Goal: Find specific page/section: Find specific page/section

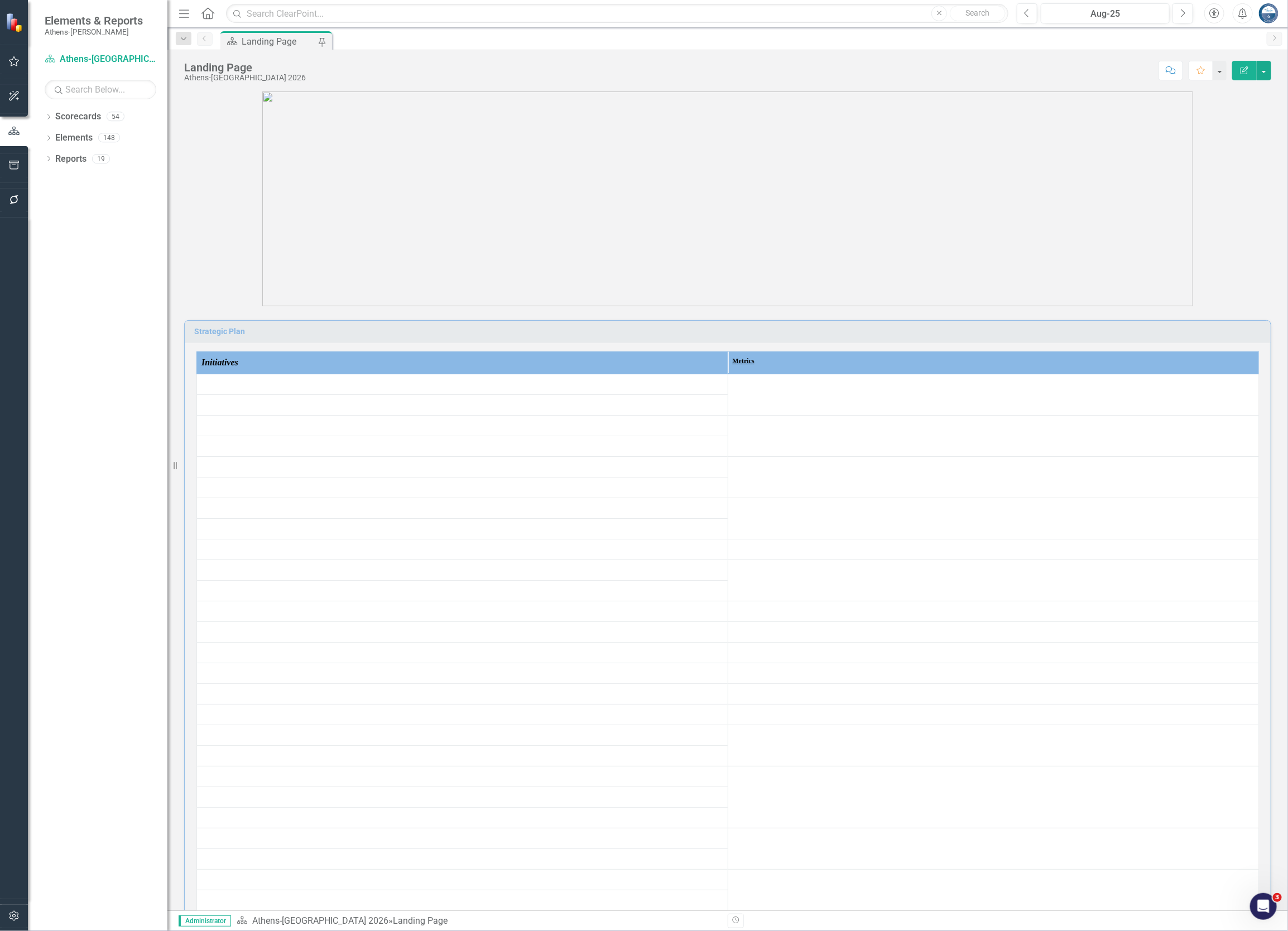
click at [1234, 221] on p at bounding box center [727, 199] width 1087 height 215
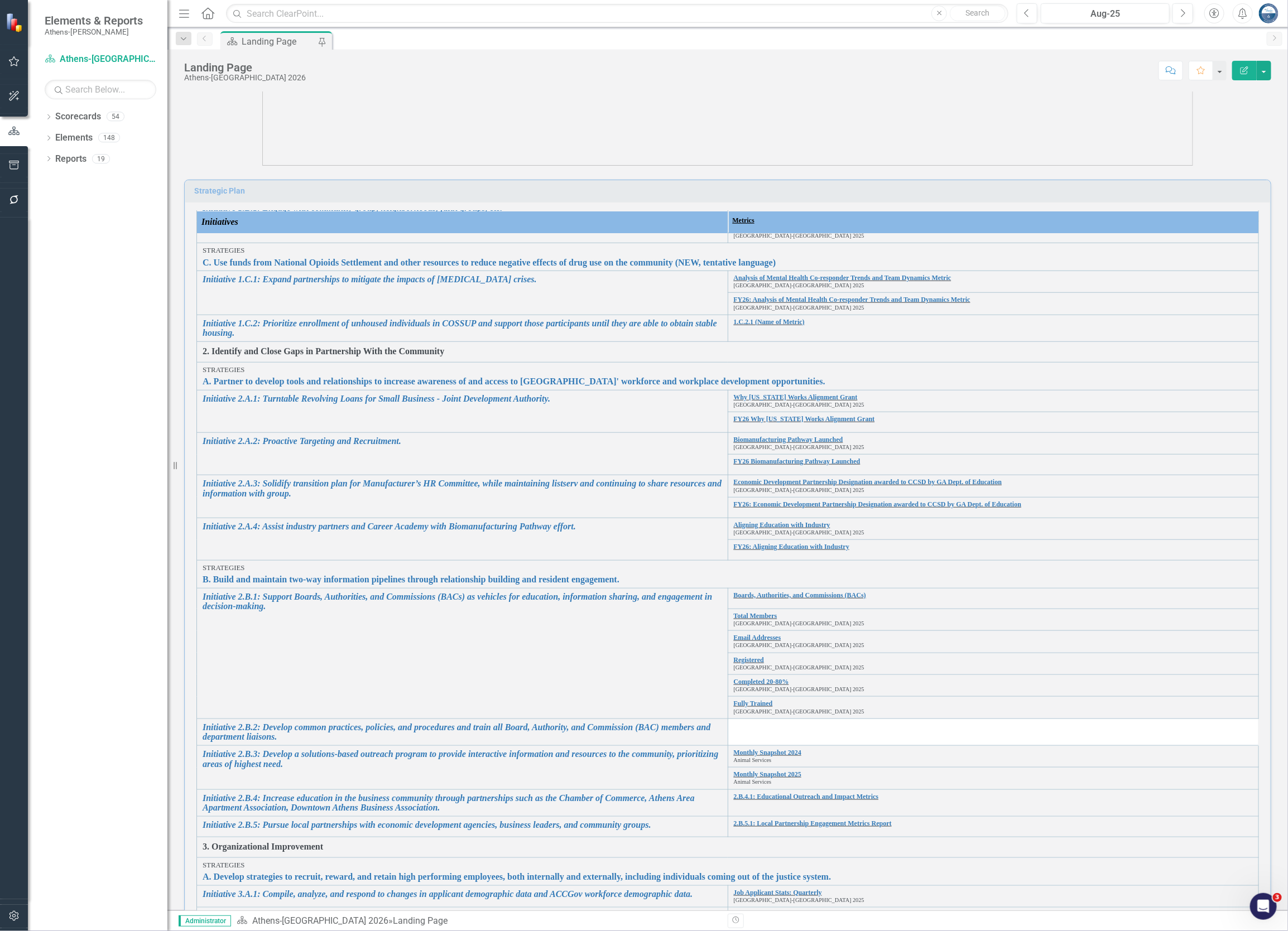
scroll to position [167, 0]
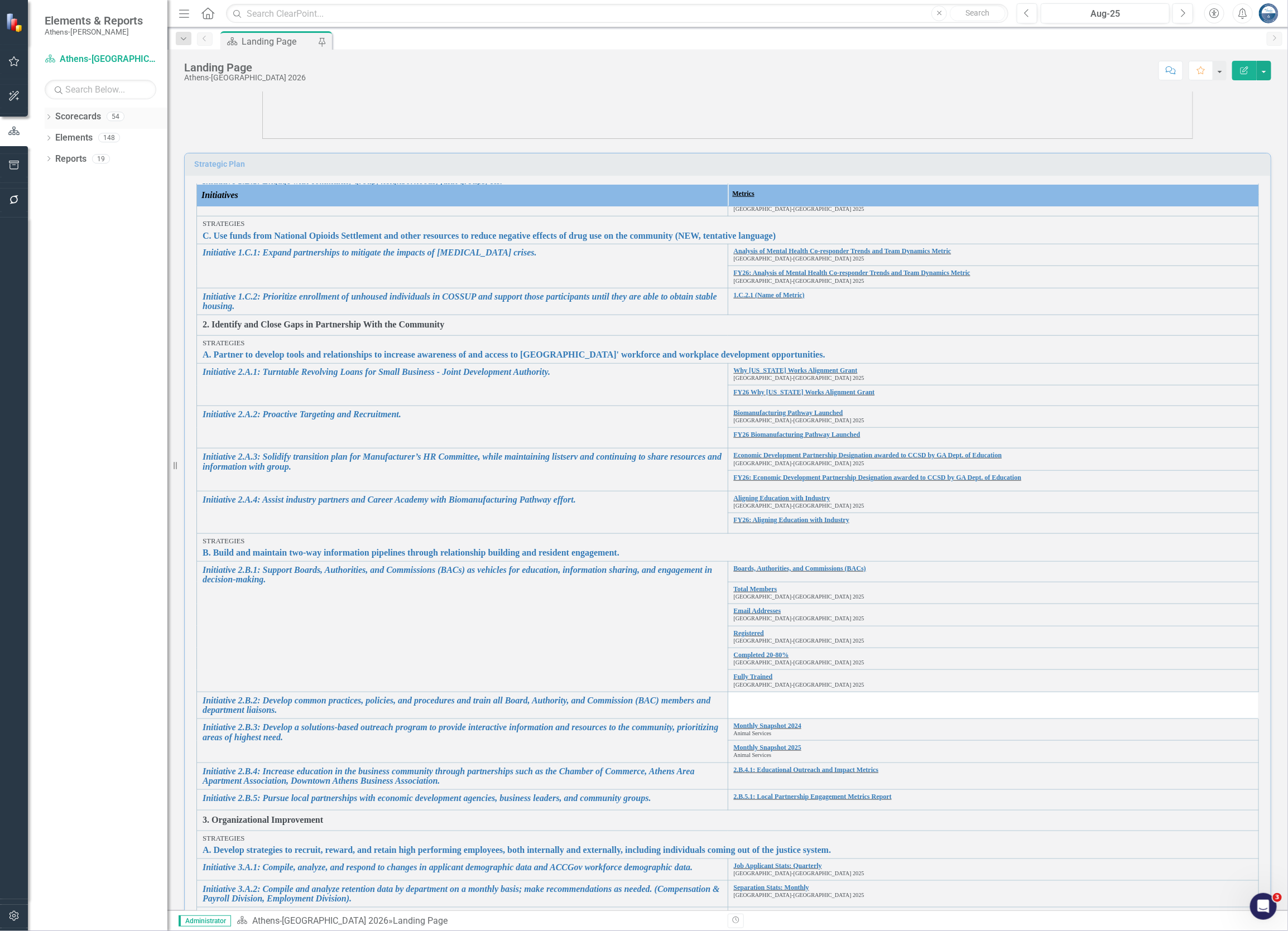
click at [47, 116] on icon "Dropdown" at bounding box center [48, 118] width 8 height 6
click at [54, 138] on icon "Dropdown" at bounding box center [55, 137] width 9 height 6
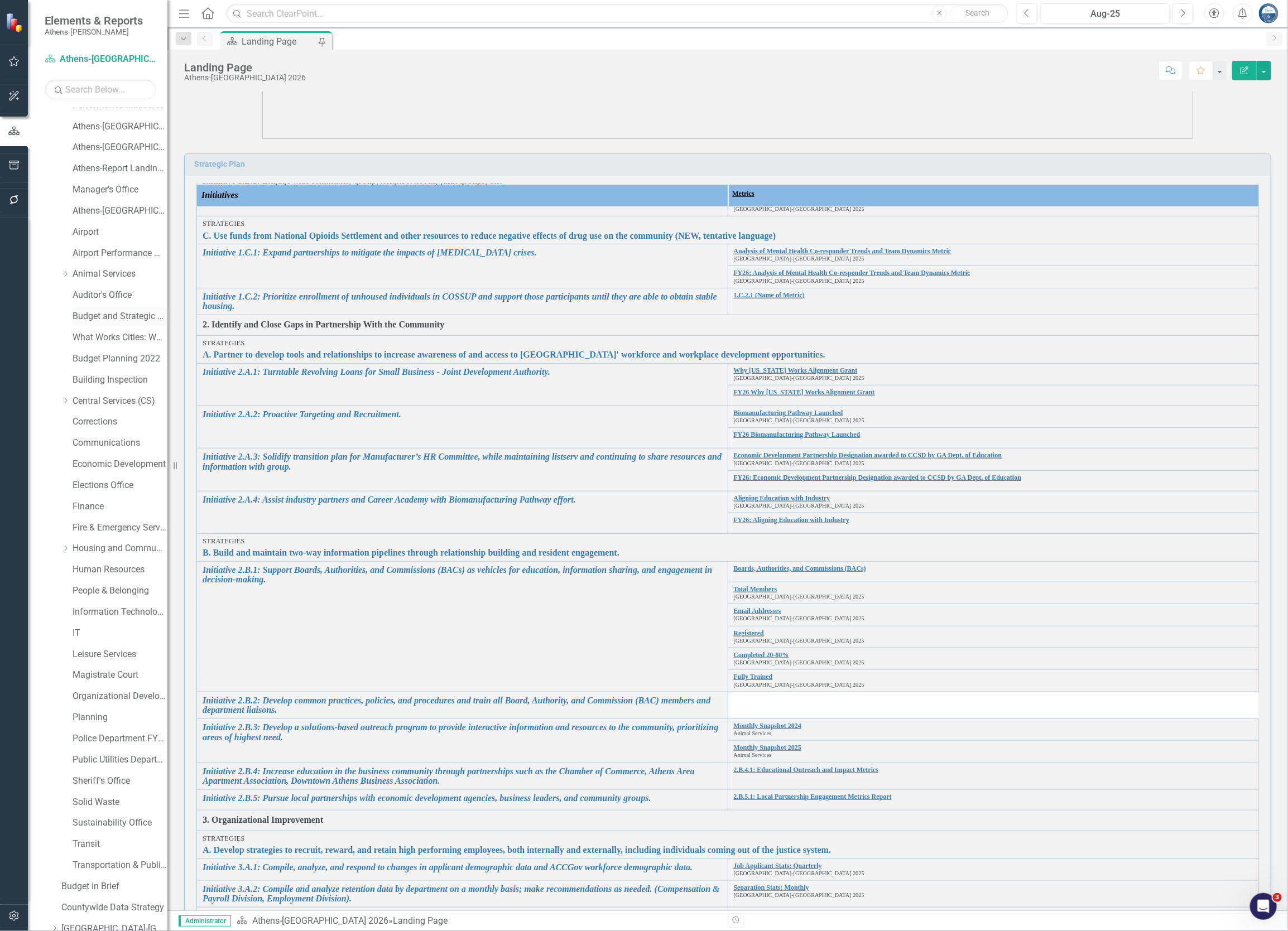
scroll to position [84, 0]
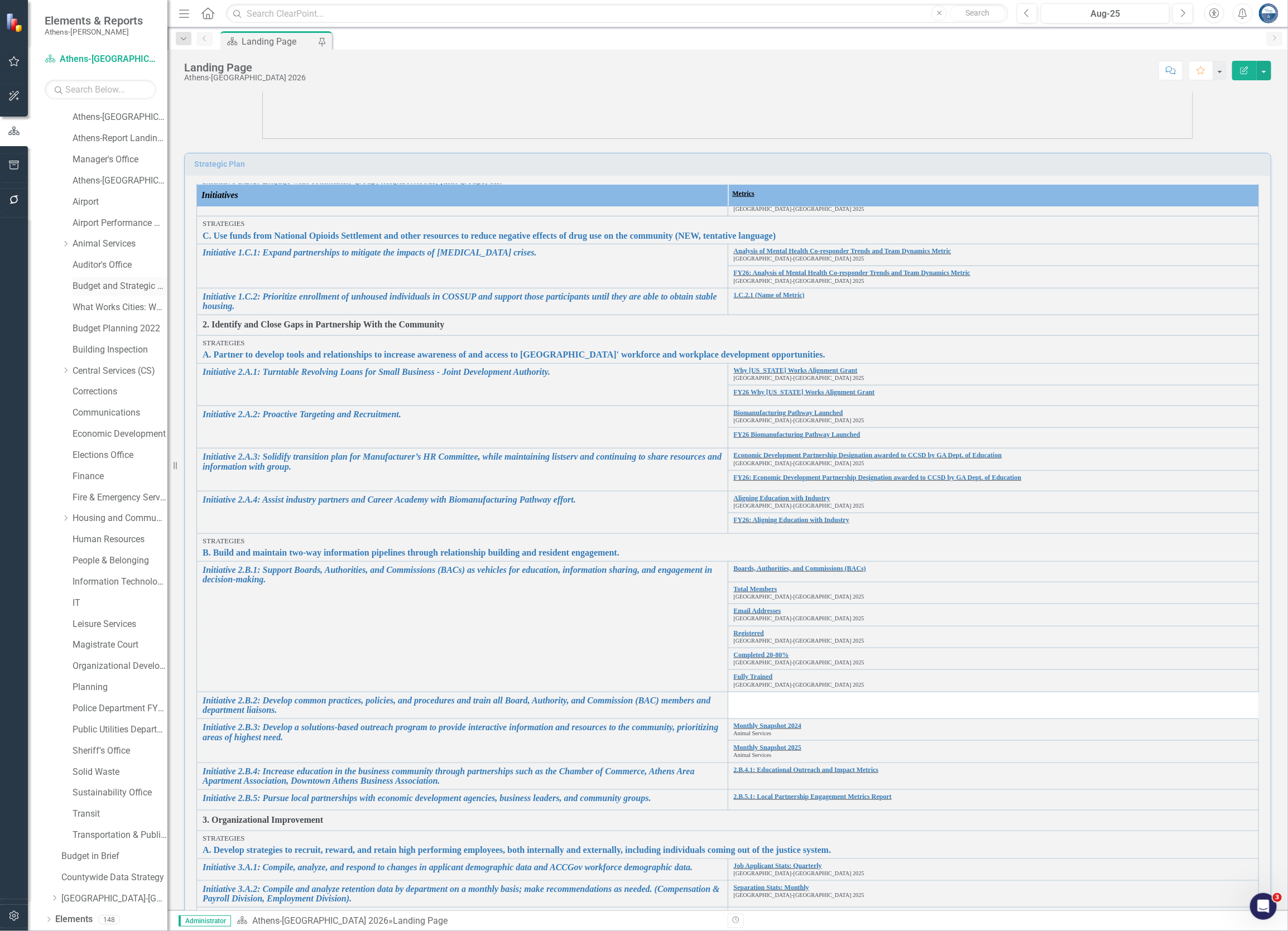
click at [116, 287] on link "Budget and Strategic Analysis" at bounding box center [120, 287] width 95 height 13
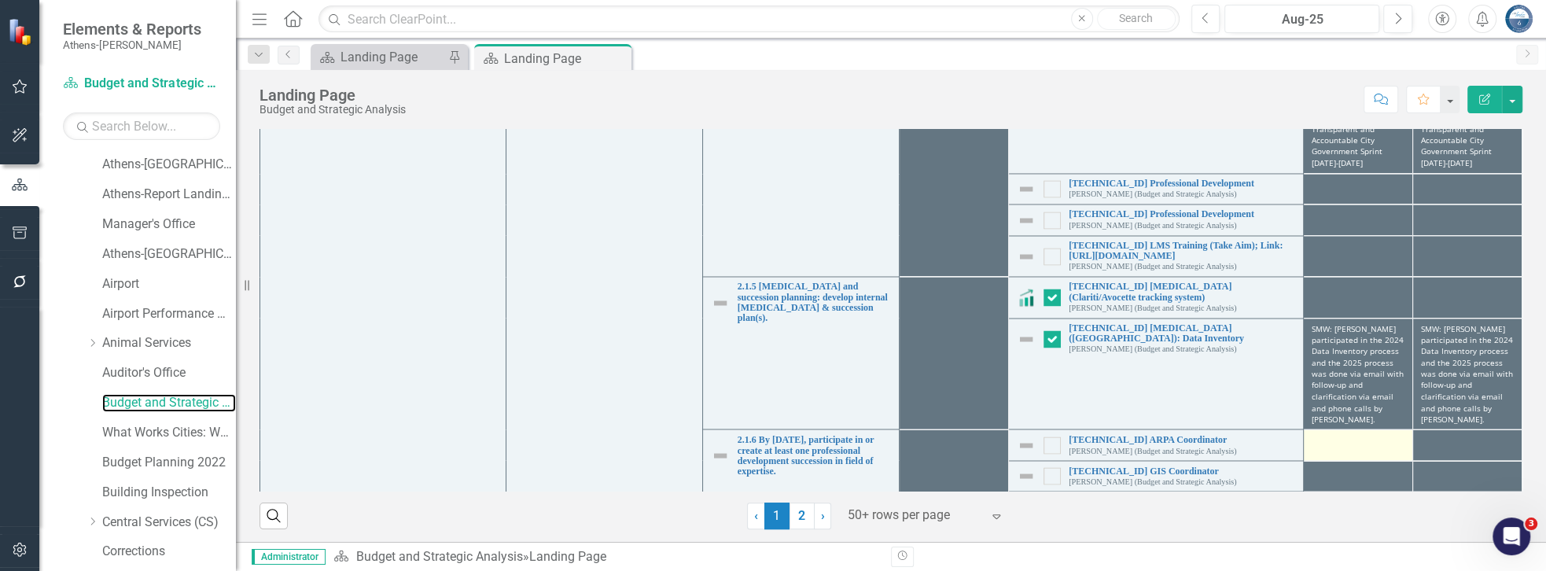
scroll to position [2441, 0]
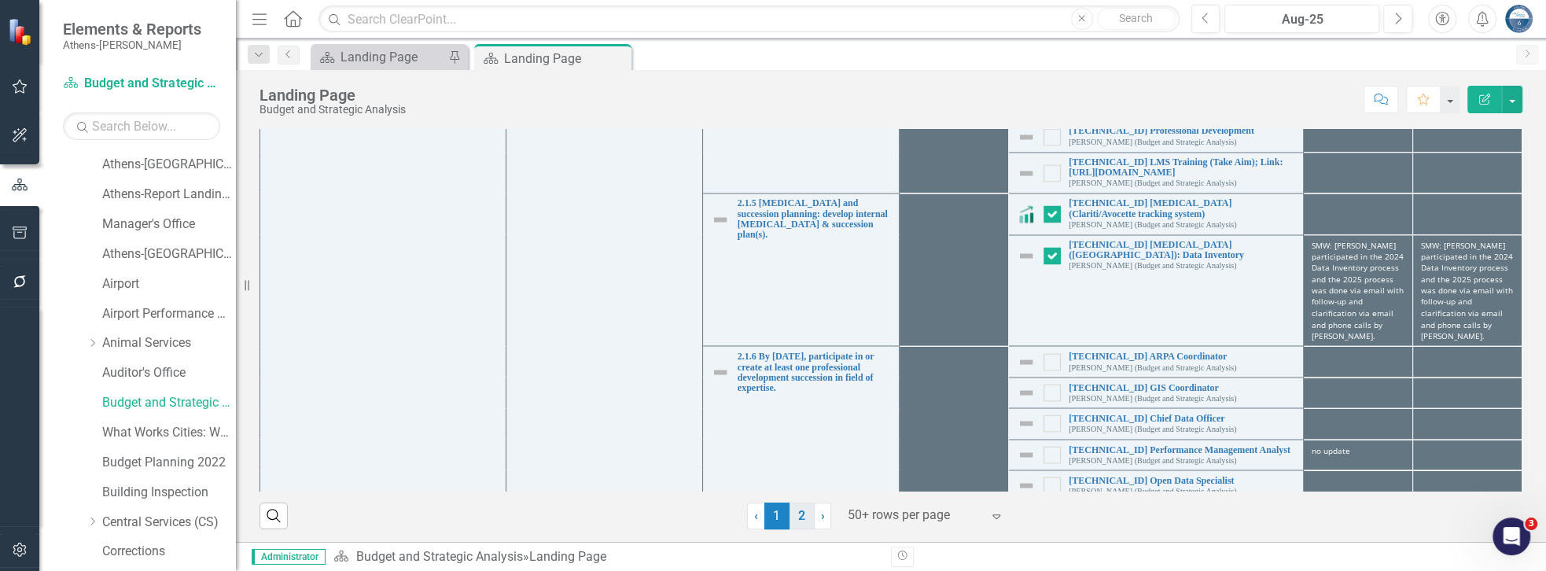
click at [799, 517] on link "2" at bounding box center [801, 515] width 25 height 27
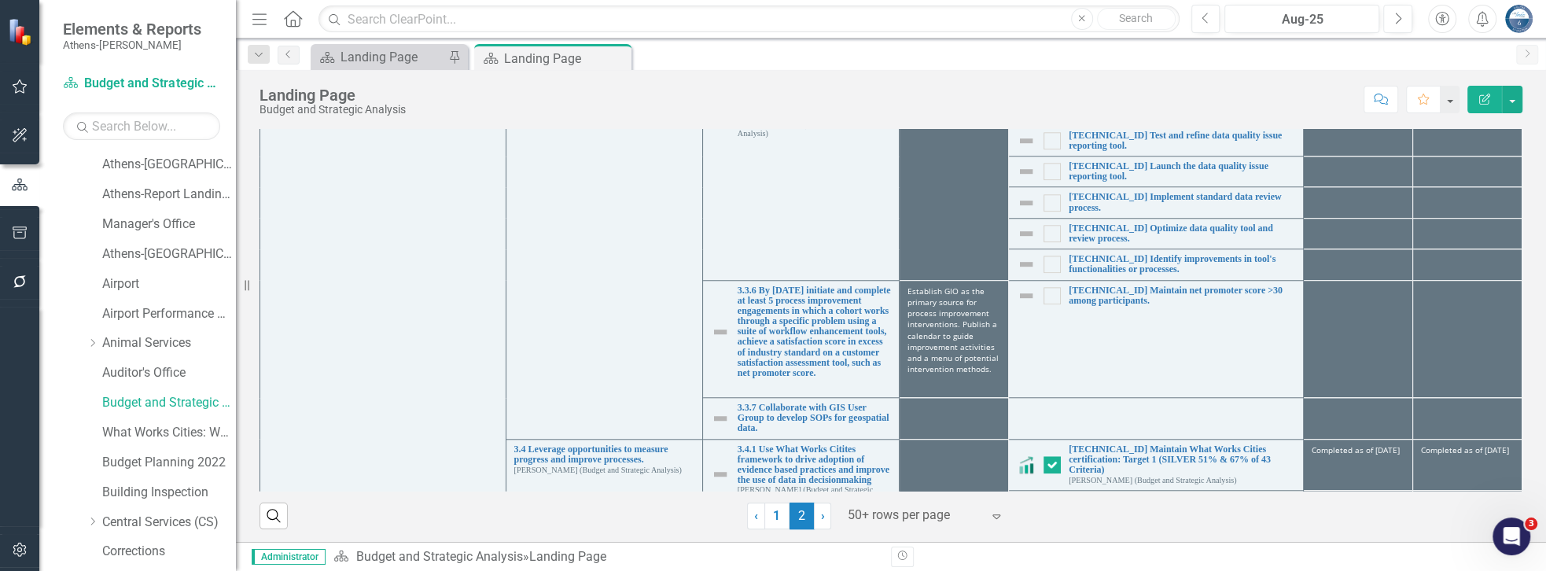
checkbox input "false"
click at [1136, 444] on link "[TECHNICAL_ID] Maintain What Works Cities certification: Target 1 (SILVER 51% &…" at bounding box center [1182, 459] width 226 height 31
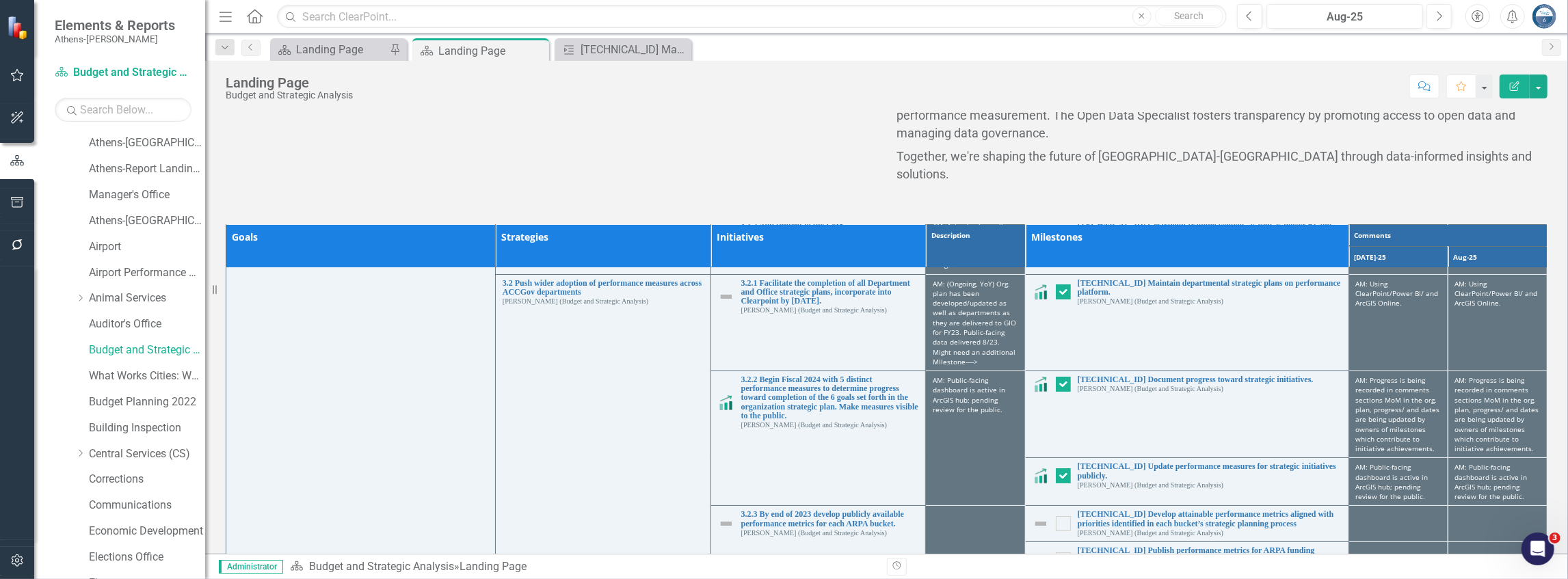
scroll to position [182, 0]
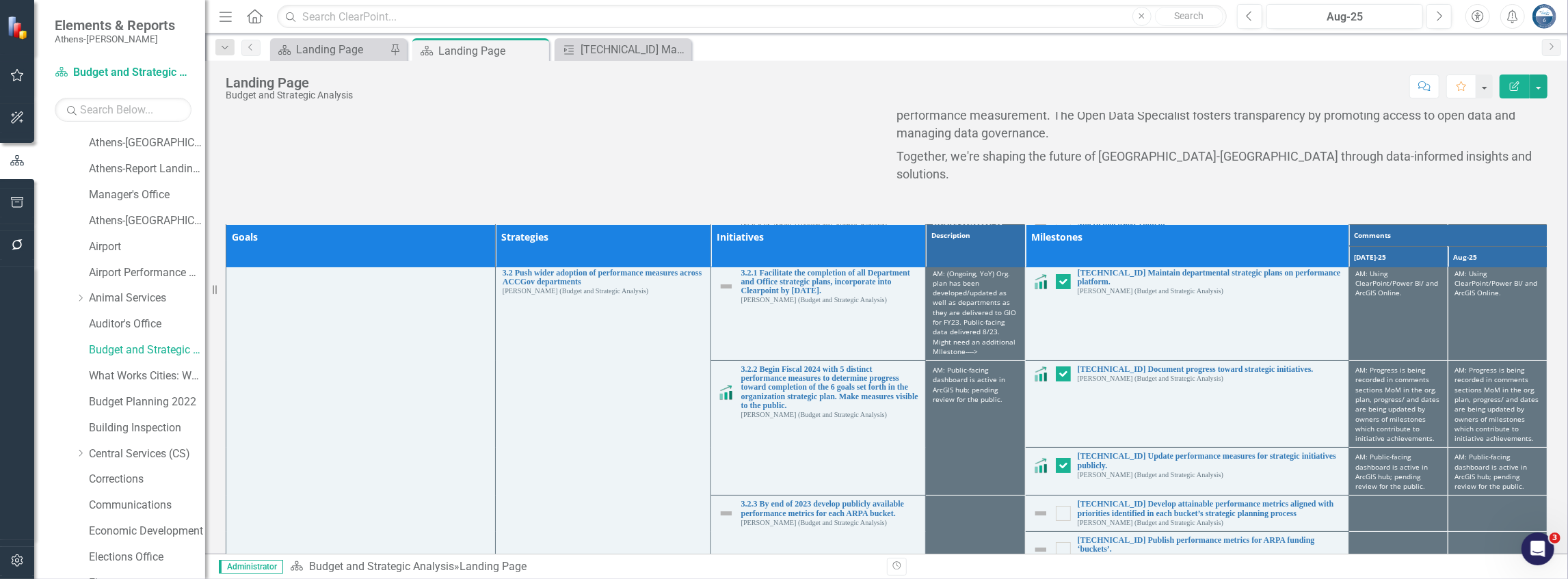
click at [520, 104] on div "Landing Page Budget and Strategic Analysis Score: N/A Aug-25 Completed Comment …" at bounding box center [886, 307] width 1363 height 493
